Goal: Task Accomplishment & Management: Manage account settings

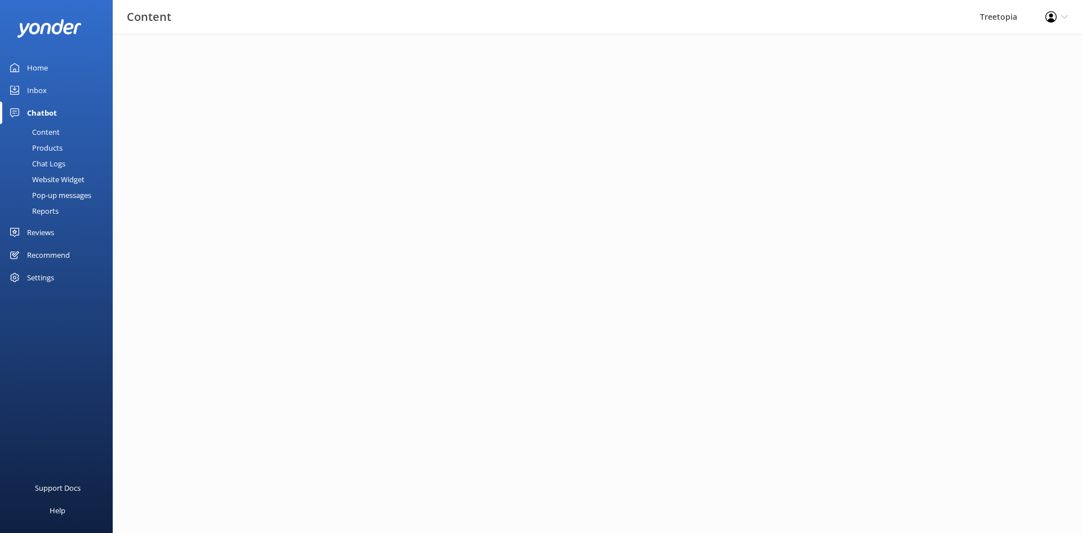
click at [39, 88] on div "Inbox" at bounding box center [37, 90] width 20 height 23
